Goal: Find specific page/section

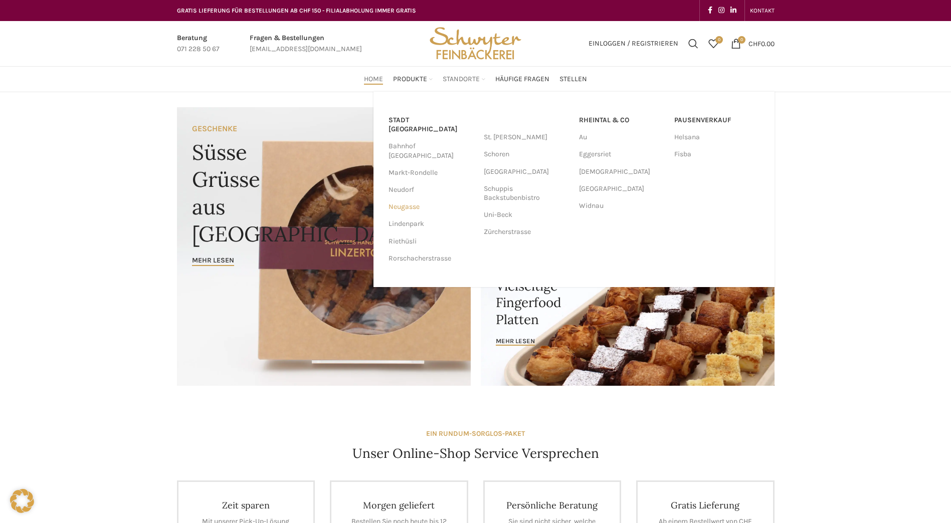
click at [412, 198] on link "Neugasse" at bounding box center [430, 206] width 85 height 17
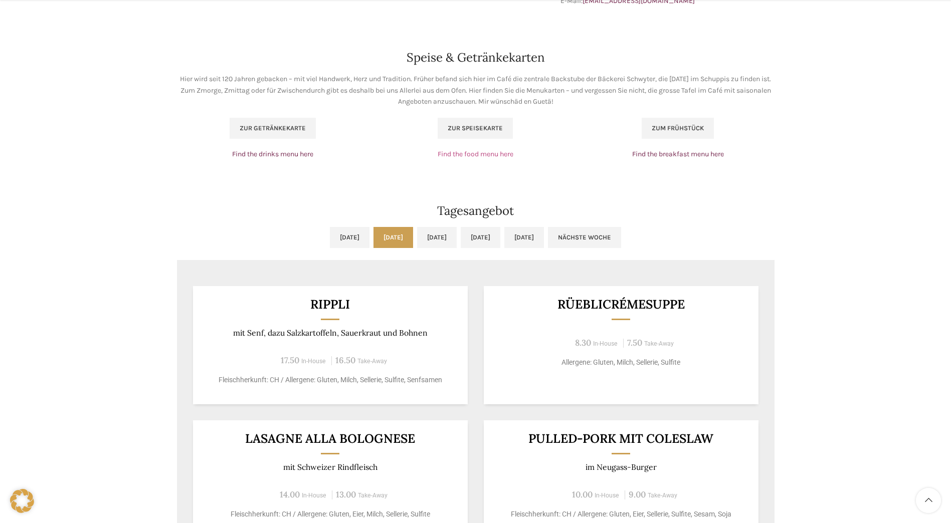
scroll to position [702, 0]
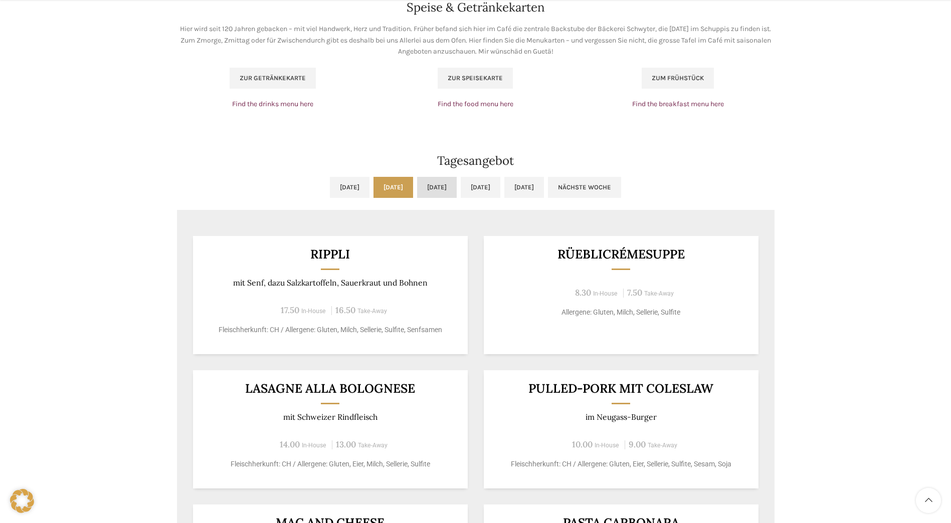
click at [447, 188] on link "[DATE]" at bounding box center [437, 187] width 40 height 21
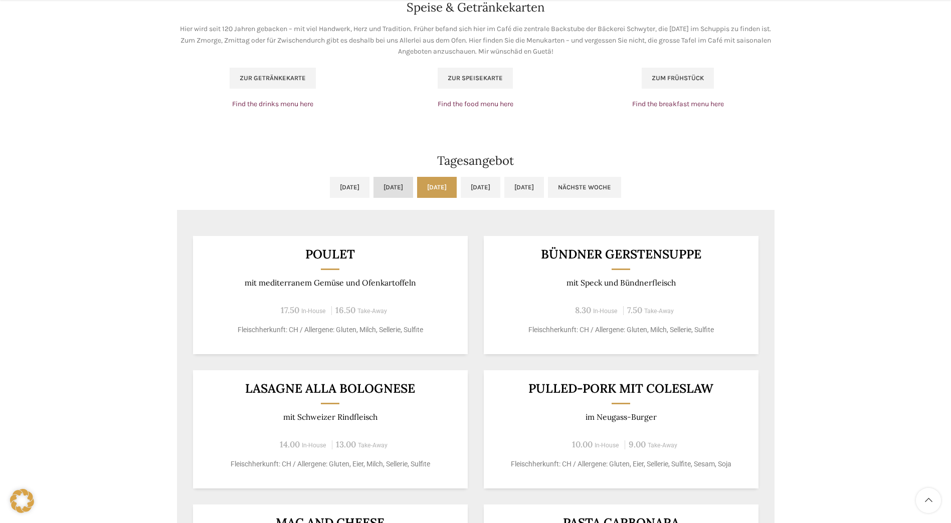
click at [388, 188] on link "[DATE]" at bounding box center [393, 187] width 40 height 21
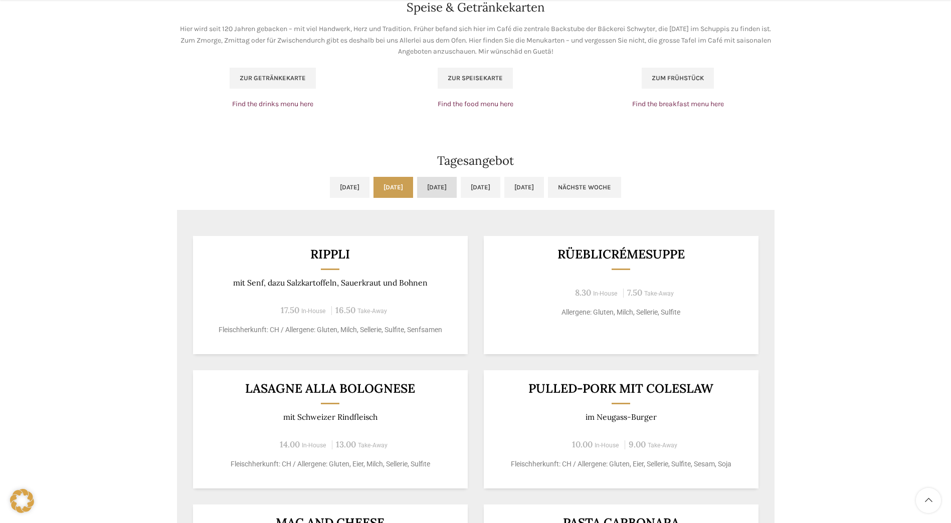
click at [457, 193] on link "[DATE]" at bounding box center [437, 187] width 40 height 21
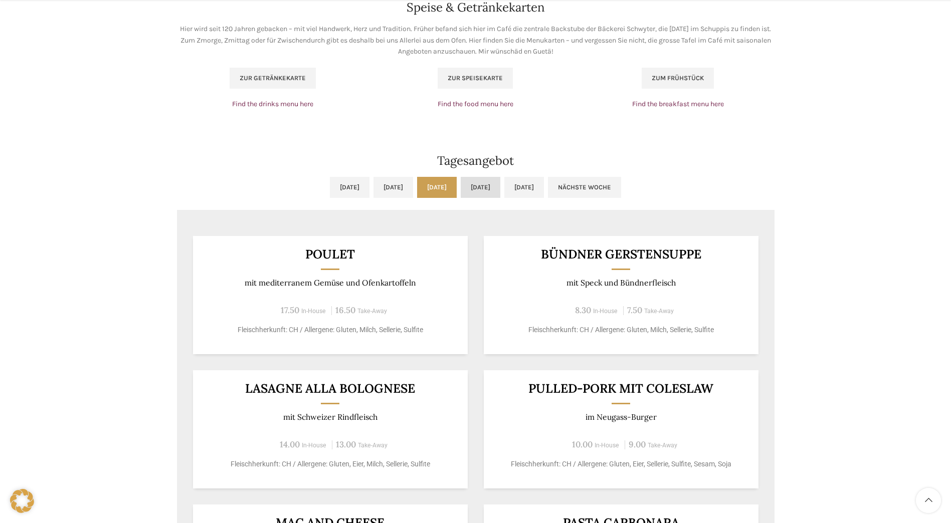
click at [489, 182] on link "[DATE]" at bounding box center [481, 187] width 40 height 21
